Goal: Transaction & Acquisition: Purchase product/service

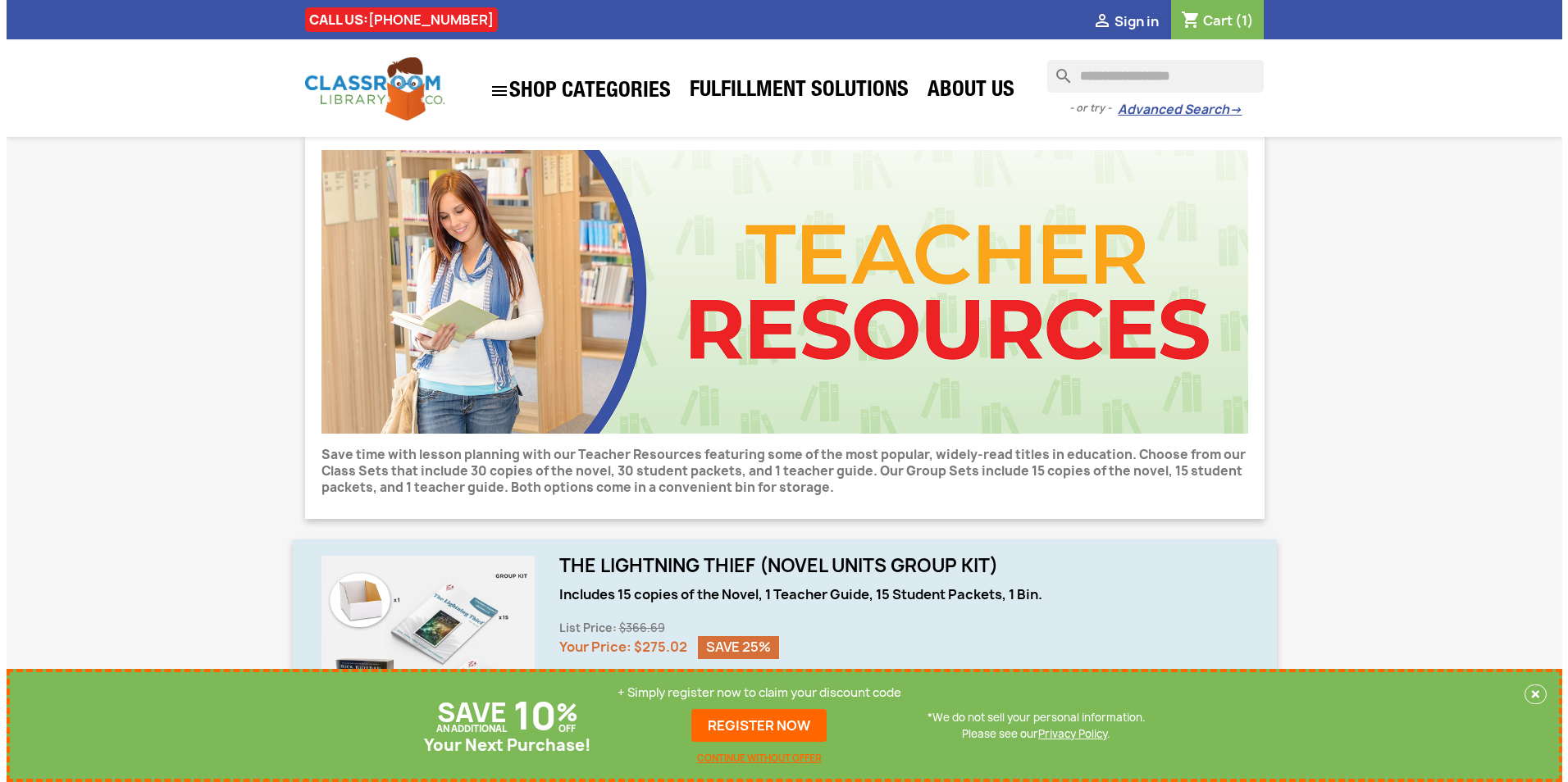
scroll to position [246, 0]
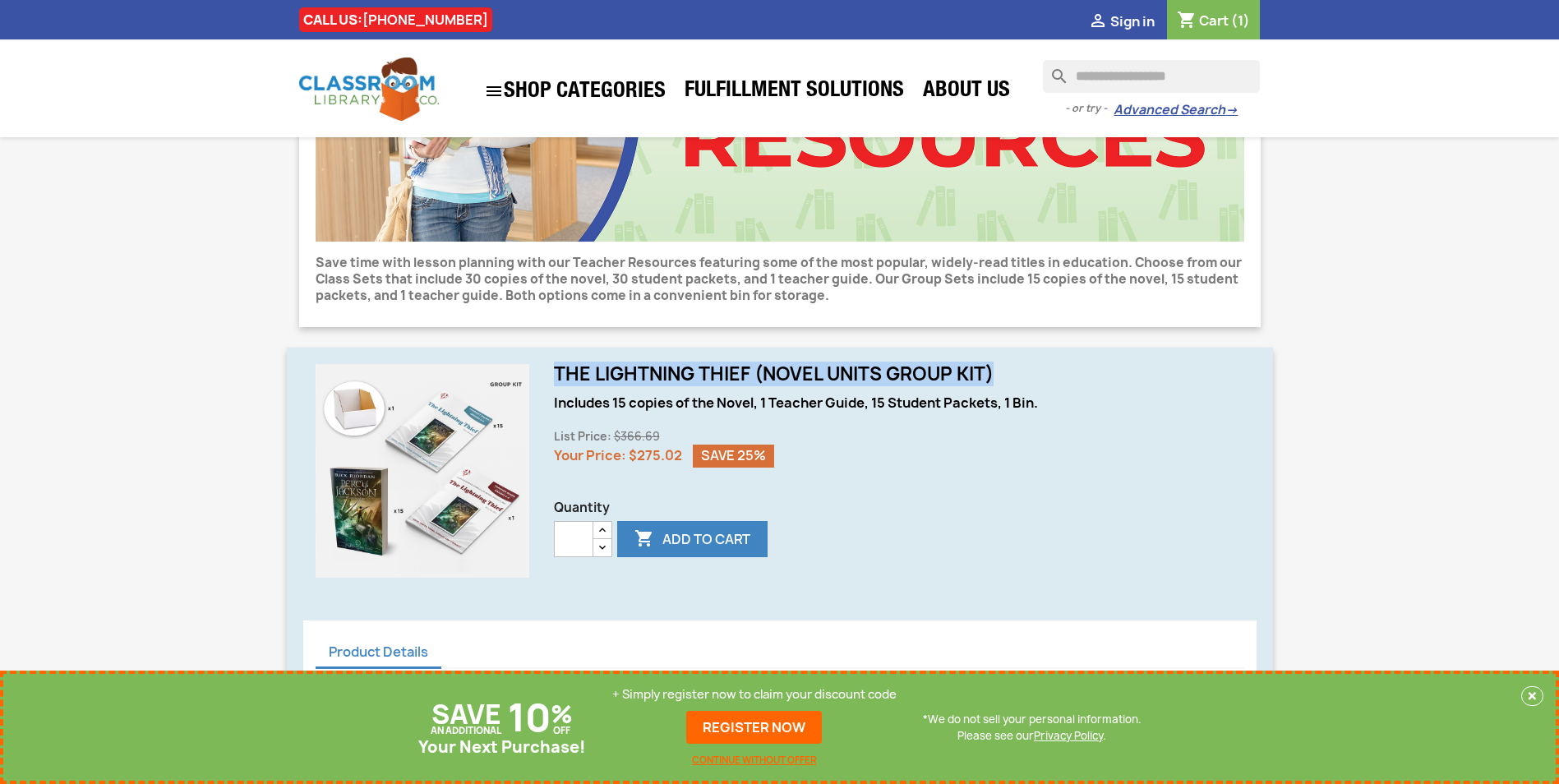
drag, startPoint x: 1000, startPoint y: 374, endPoint x: 556, endPoint y: 381, distance: 444.1
click at [556, 381] on h1 "The Lightning Thief (Novel Units Group Kit)" at bounding box center [899, 373] width 691 height 20
drag, startPoint x: 556, startPoint y: 381, endPoint x: 562, endPoint y: 374, distance: 9.2
copy h1 "The Lightning Thief (Novel Units Group Kit)"
click at [725, 538] on button " Add to cart" at bounding box center [693, 539] width 151 height 36
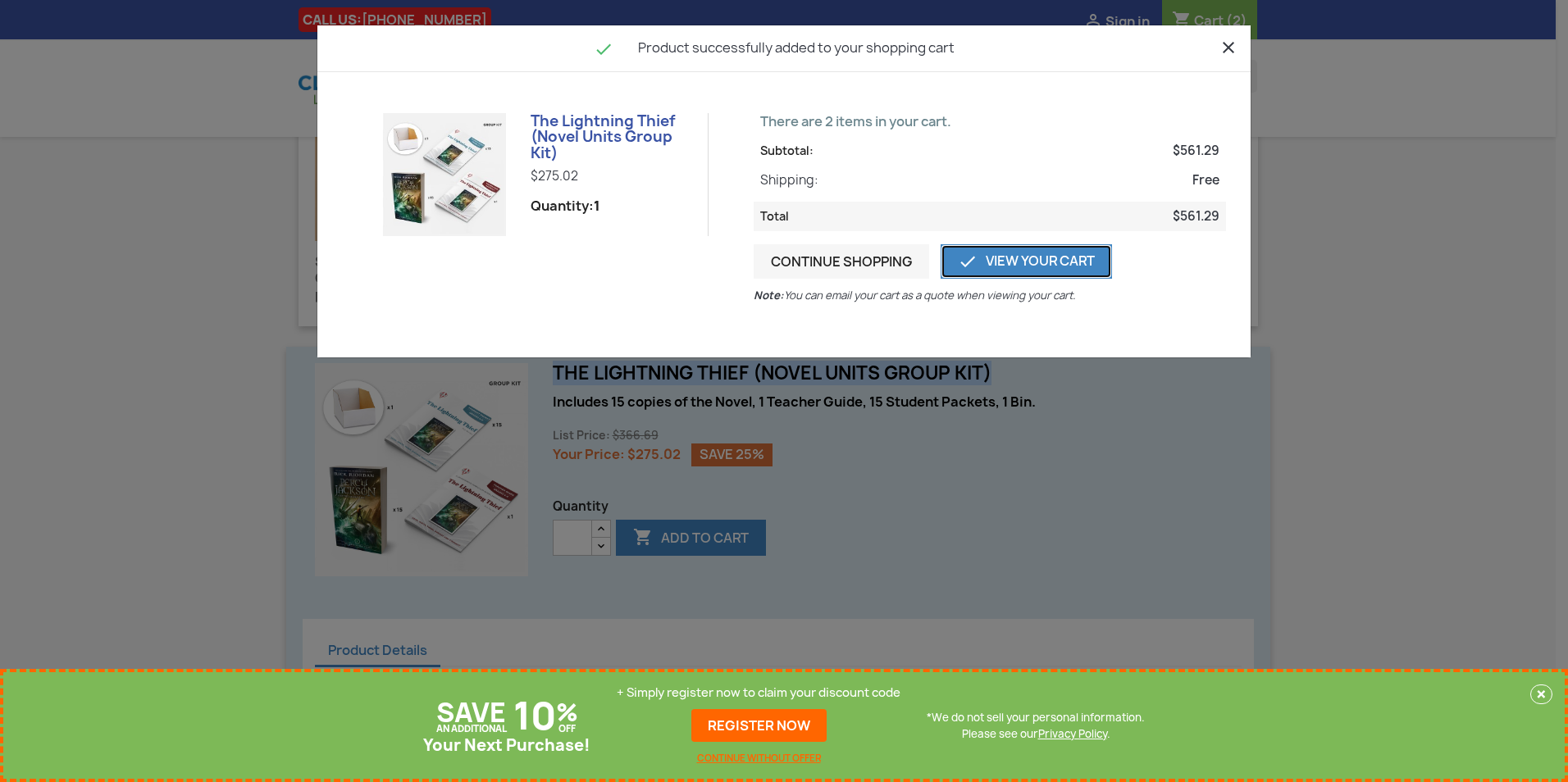
click at [1066, 260] on link " View Your Cart" at bounding box center [1026, 261] width 172 height 34
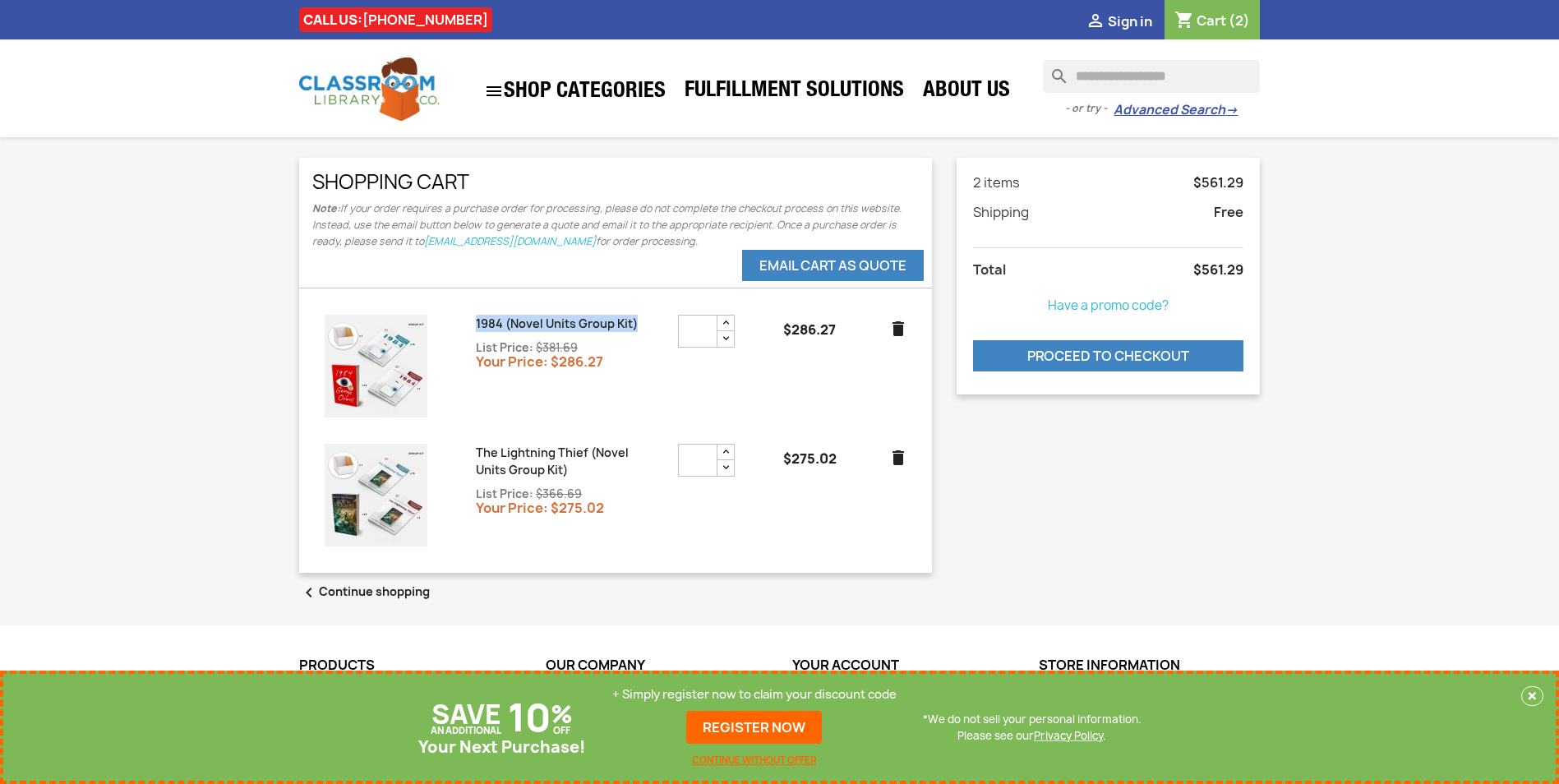
drag, startPoint x: 641, startPoint y: 324, endPoint x: 473, endPoint y: 315, distance: 168.2
click at [473, 315] on div "1984 (Novel Units Group Kit) List Price: $381.69 Your Price: $286.27" at bounding box center [565, 346] width 202 height 62
copy link "1984 (Novel Units Group Kit)"
